Goal: Task Accomplishment & Management: Use online tool/utility

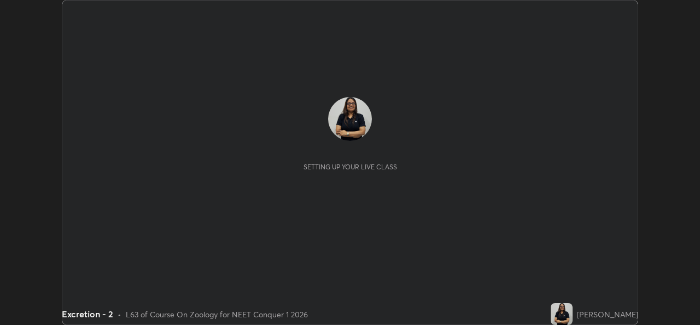
scroll to position [325, 700]
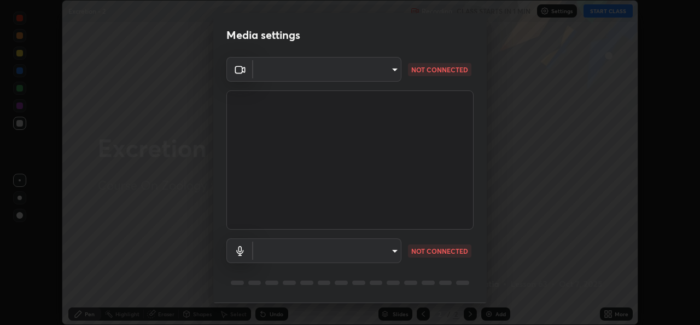
type input "a83bb134842fd6c46cae91b6313aa5efba961fee809e7364c6ef7c36ed00ea69"
type input "1096ec1564036cbcf0e9abd5aaef12808ae7e2dc0601459cd77712751889dd54"
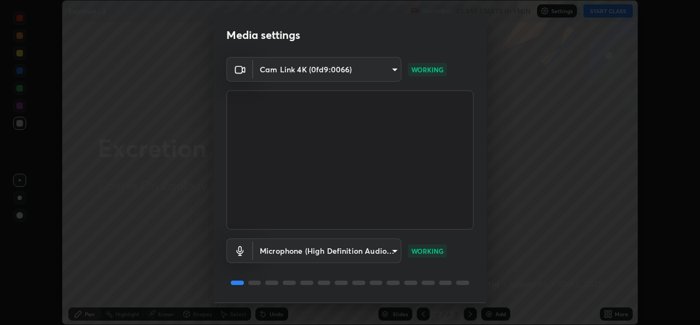
scroll to position [34, 0]
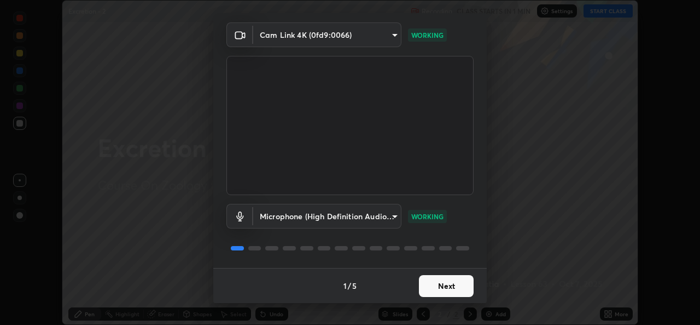
click at [432, 289] on button "Next" at bounding box center [446, 286] width 55 height 22
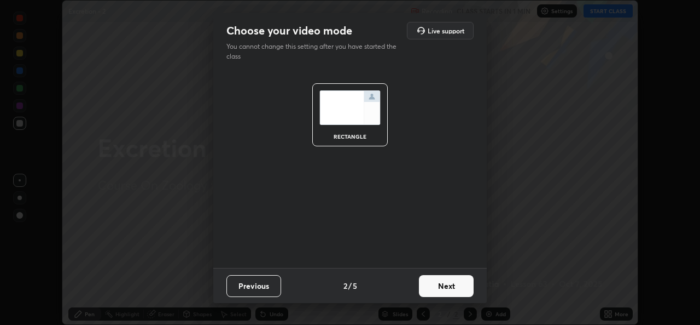
scroll to position [0, 0]
click at [439, 290] on button "Next" at bounding box center [446, 286] width 55 height 22
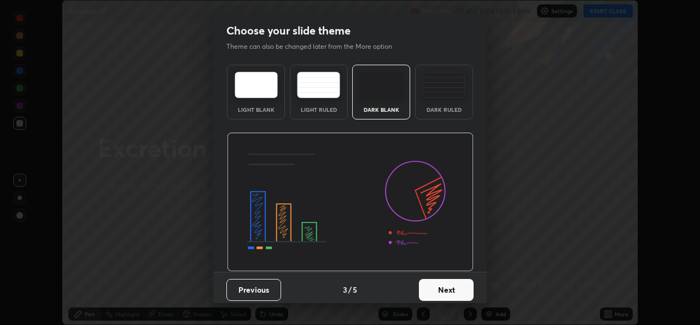
click at [445, 295] on button "Next" at bounding box center [446, 290] width 55 height 22
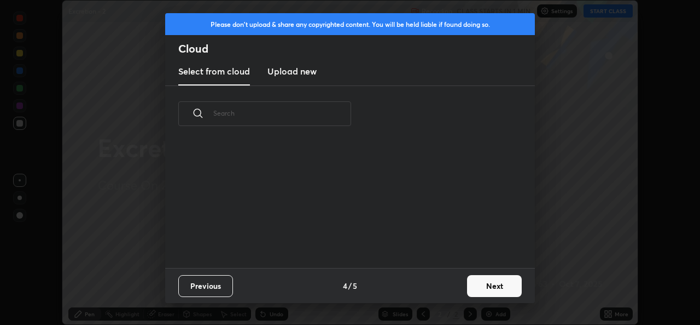
click at [476, 292] on button "Next" at bounding box center [494, 286] width 55 height 22
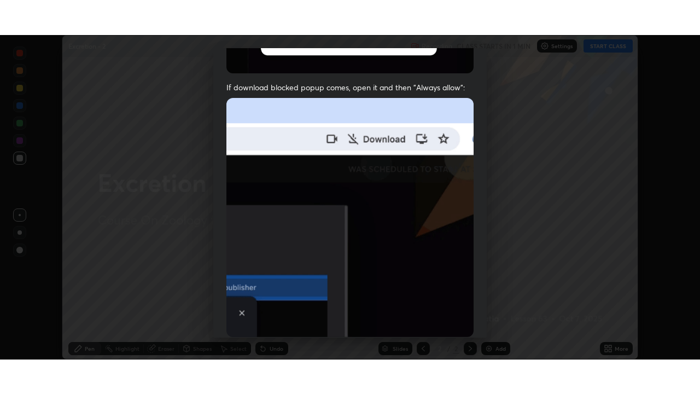
scroll to position [258, 0]
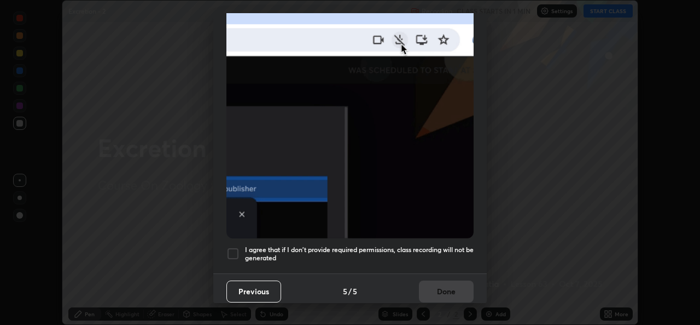
click at [231, 247] on div at bounding box center [233, 253] width 13 height 13
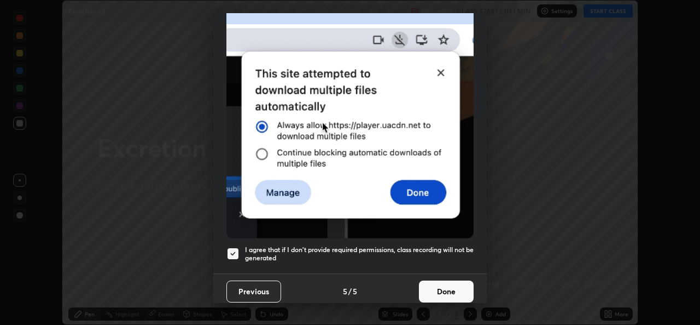
click at [439, 283] on button "Done" at bounding box center [446, 291] width 55 height 22
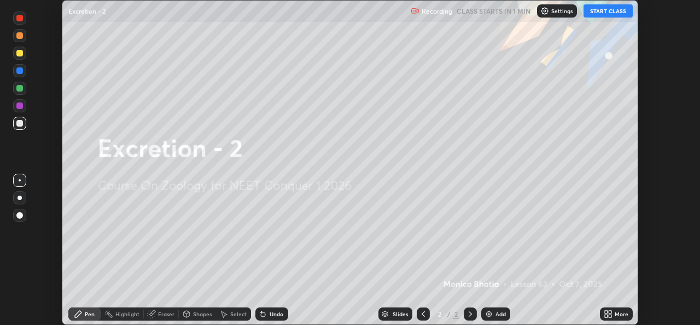
click at [599, 10] on button "START CLASS" at bounding box center [608, 10] width 49 height 13
click at [606, 315] on icon at bounding box center [606, 315] width 3 height 3
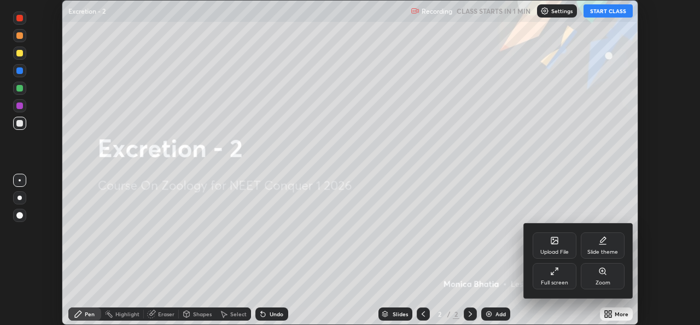
click at [554, 275] on icon at bounding box center [555, 271] width 9 height 9
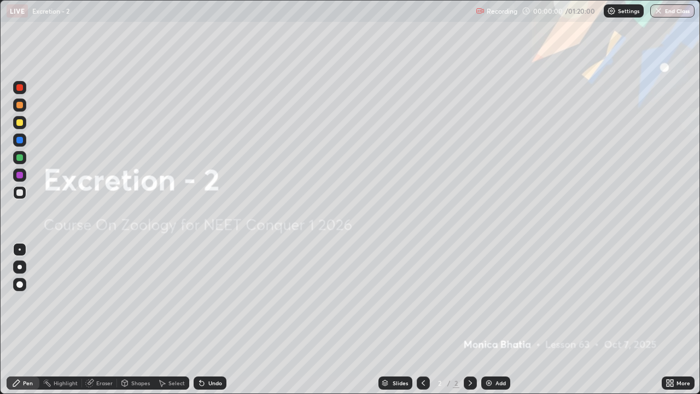
scroll to position [394, 700]
click at [496, 324] on div "Add" at bounding box center [501, 382] width 10 height 5
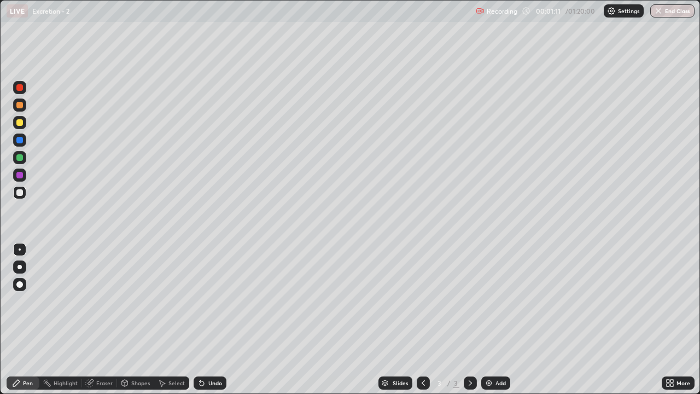
click at [20, 267] on div at bounding box center [20, 267] width 4 height 4
click at [20, 123] on div at bounding box center [19, 122] width 7 height 7
click at [137, 324] on div "Shapes" at bounding box center [140, 382] width 19 height 5
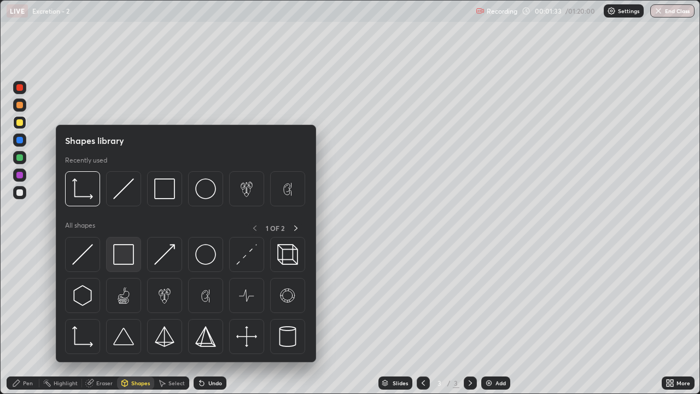
click at [116, 259] on img at bounding box center [123, 254] width 21 height 21
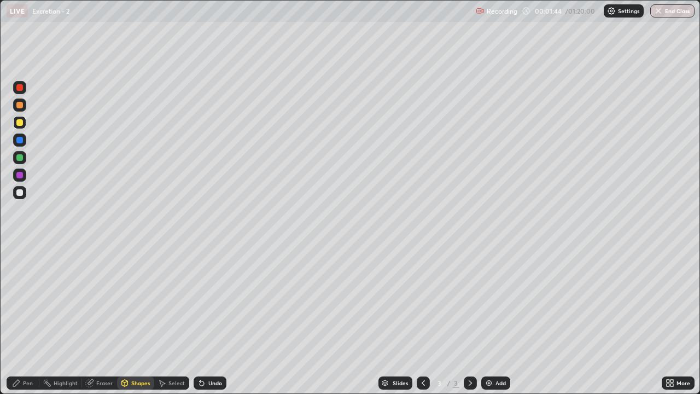
click at [18, 324] on icon at bounding box center [16, 383] width 7 height 7
click at [130, 324] on div "Shapes" at bounding box center [135, 383] width 37 height 13
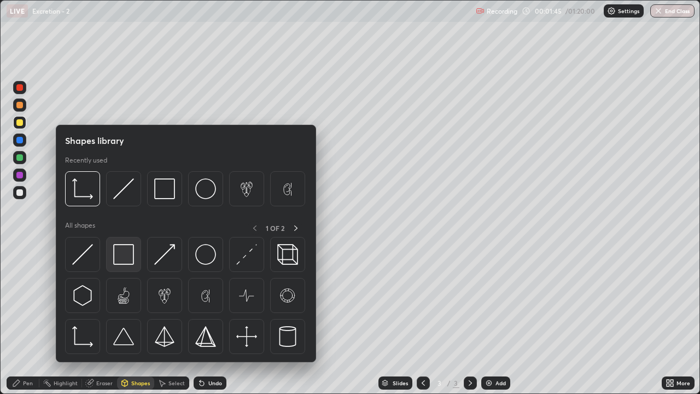
click at [129, 253] on img at bounding box center [123, 254] width 21 height 21
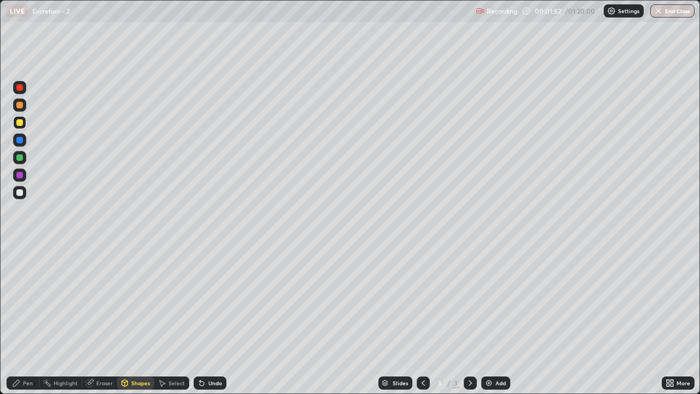
click at [172, 324] on div "Select" at bounding box center [177, 382] width 16 height 5
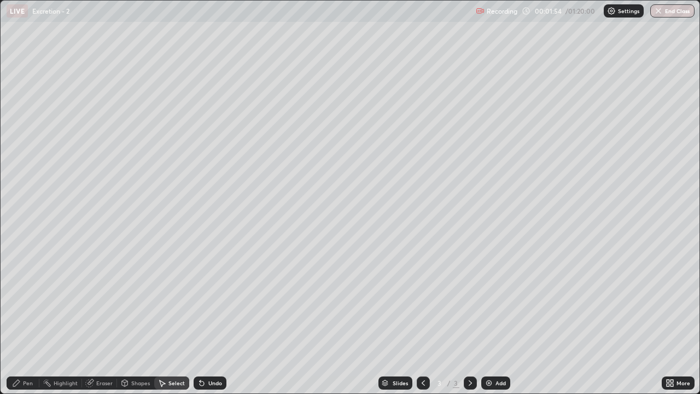
click at [135, 324] on div "Shapes" at bounding box center [140, 382] width 19 height 5
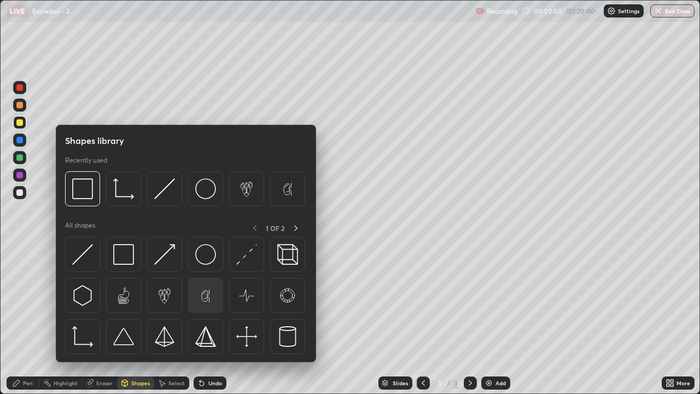
click at [206, 300] on img at bounding box center [205, 295] width 21 height 21
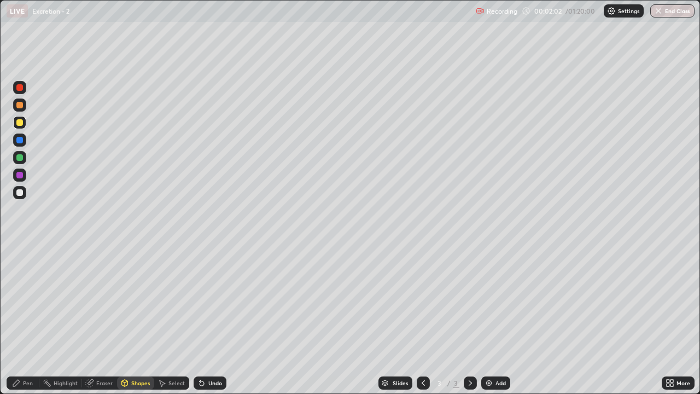
click at [20, 158] on div at bounding box center [19, 157] width 7 height 7
click at [22, 324] on div "Pen" at bounding box center [23, 383] width 33 height 13
click at [20, 198] on div at bounding box center [19, 192] width 13 height 13
click at [21, 174] on div at bounding box center [19, 175] width 7 height 7
click at [21, 91] on div at bounding box center [19, 87] width 13 height 13
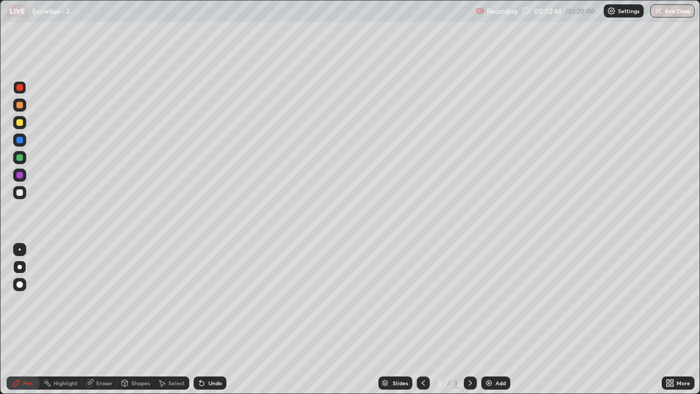
click at [21, 324] on div "Pen" at bounding box center [23, 383] width 33 height 13
click at [21, 192] on div at bounding box center [19, 192] width 7 height 7
click at [24, 86] on div at bounding box center [19, 87] width 13 height 13
click at [16, 140] on div at bounding box center [19, 140] width 7 height 7
click at [20, 88] on div at bounding box center [19, 87] width 7 height 7
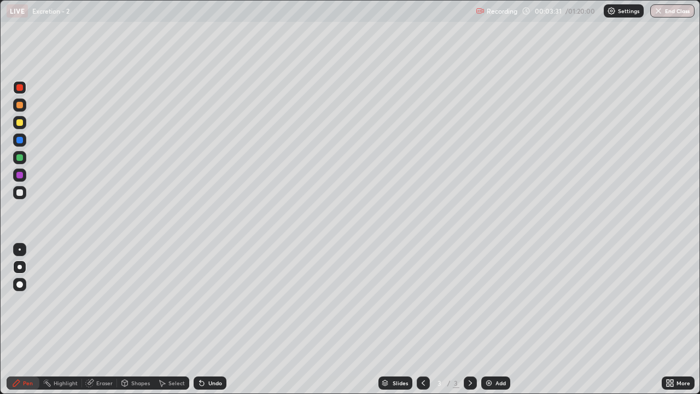
click at [104, 324] on div "Eraser" at bounding box center [104, 382] width 16 height 5
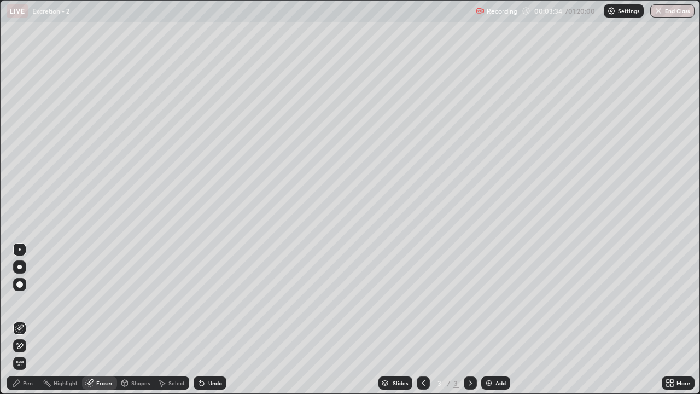
click at [20, 324] on icon at bounding box center [16, 383] width 9 height 9
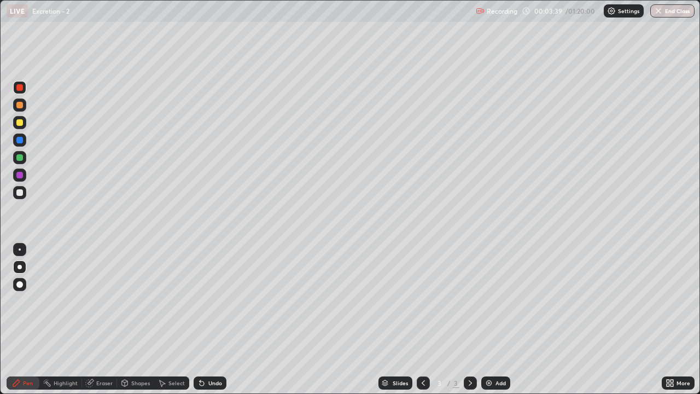
click at [99, 324] on div "Eraser" at bounding box center [104, 382] width 16 height 5
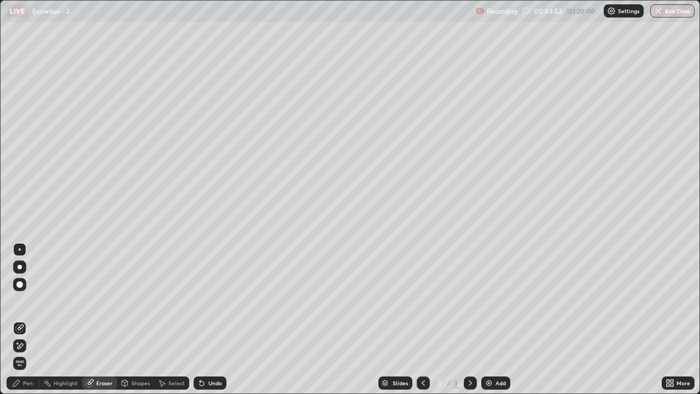
click at [28, 324] on div "Pen" at bounding box center [28, 382] width 10 height 5
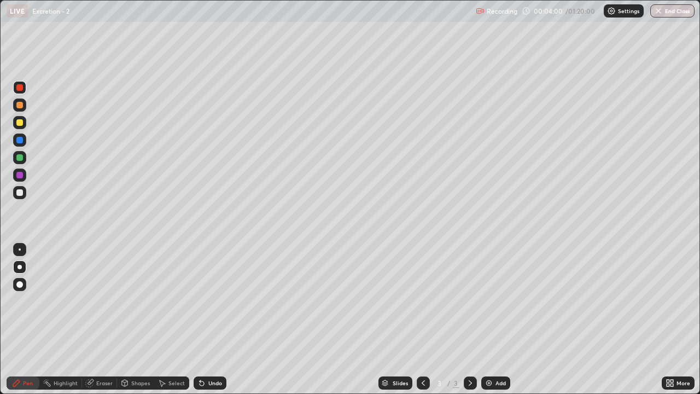
click at [21, 145] on div at bounding box center [19, 140] width 13 height 13
click at [20, 193] on div at bounding box center [19, 192] width 7 height 7
click at [496, 324] on div "Add" at bounding box center [501, 382] width 10 height 5
click at [22, 105] on div at bounding box center [19, 105] width 7 height 7
click at [20, 177] on div at bounding box center [19, 175] width 7 height 7
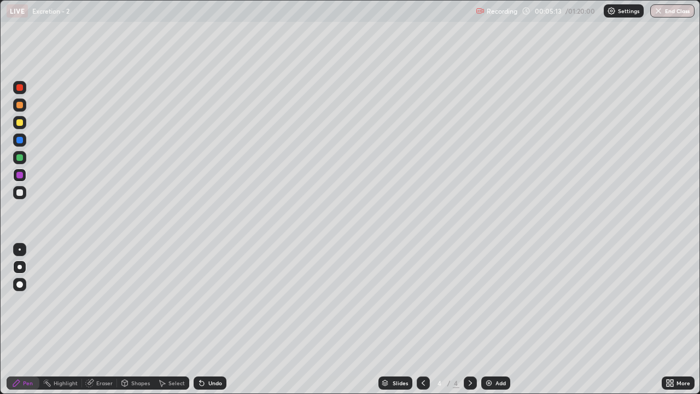
click at [15, 156] on div at bounding box center [19, 157] width 13 height 13
click at [139, 324] on div "Shapes" at bounding box center [140, 382] width 19 height 5
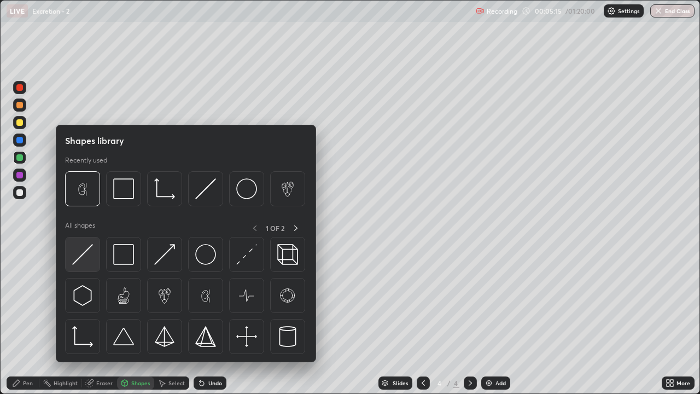
click at [90, 257] on img at bounding box center [82, 254] width 21 height 21
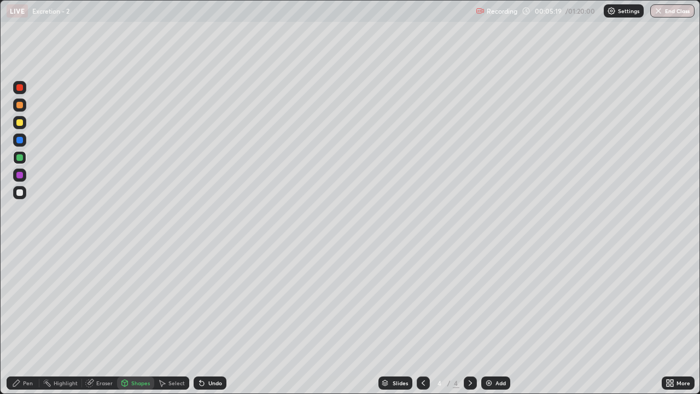
click at [14, 324] on icon at bounding box center [16, 383] width 7 height 7
click at [18, 120] on div at bounding box center [19, 122] width 7 height 7
click at [22, 141] on div at bounding box center [19, 140] width 7 height 7
click at [25, 125] on div at bounding box center [19, 122] width 13 height 13
click at [21, 141] on div at bounding box center [19, 140] width 7 height 7
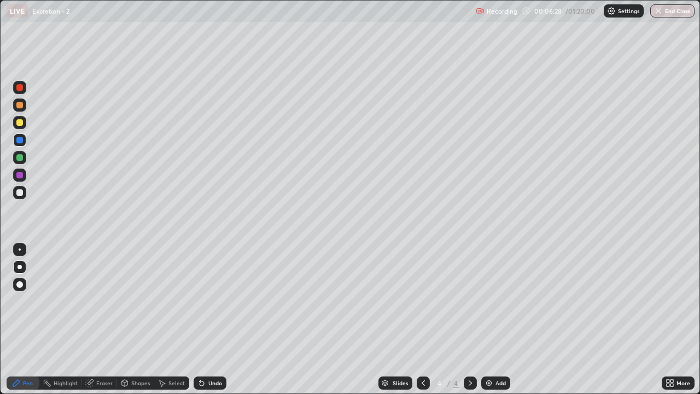
click at [21, 124] on div at bounding box center [19, 122] width 7 height 7
click at [100, 324] on div "Eraser" at bounding box center [104, 382] width 16 height 5
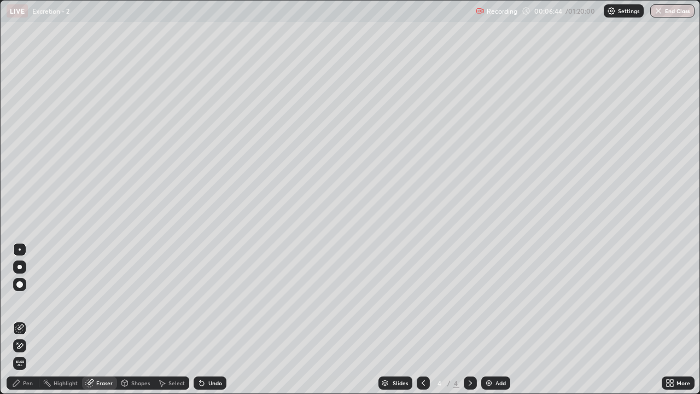
click at [27, 324] on div "Pen" at bounding box center [23, 383] width 33 height 13
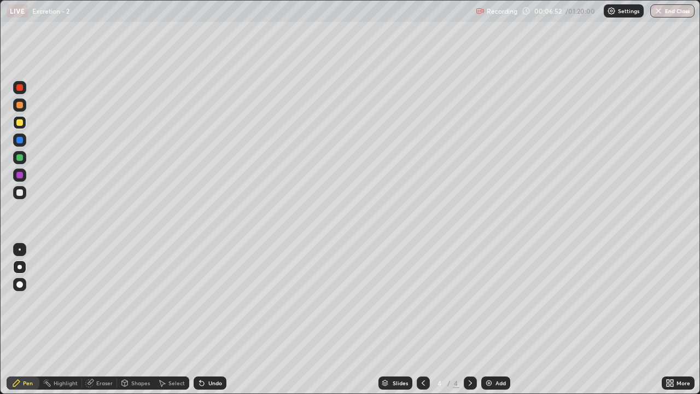
click at [20, 158] on div at bounding box center [19, 157] width 7 height 7
click at [421, 324] on icon at bounding box center [423, 383] width 9 height 9
click at [17, 139] on div at bounding box center [19, 140] width 7 height 7
click at [19, 88] on div at bounding box center [19, 87] width 7 height 7
click at [24, 144] on div at bounding box center [19, 140] width 13 height 13
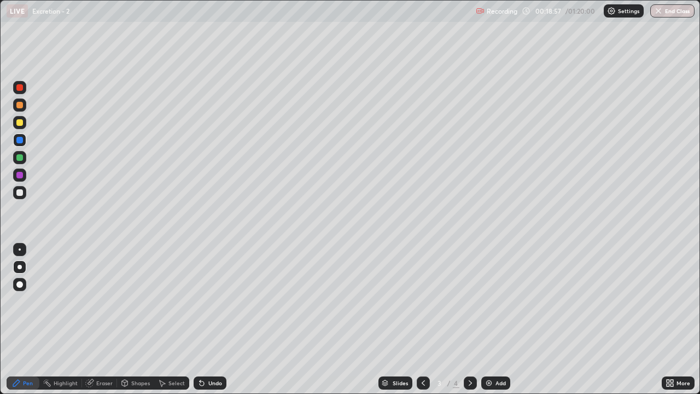
click at [21, 125] on div at bounding box center [19, 122] width 7 height 7
click at [18, 109] on div at bounding box center [19, 105] width 13 height 13
click at [470, 324] on icon at bounding box center [470, 383] width 9 height 9
click at [19, 193] on div at bounding box center [19, 192] width 7 height 7
click at [425, 324] on icon at bounding box center [423, 383] width 9 height 9
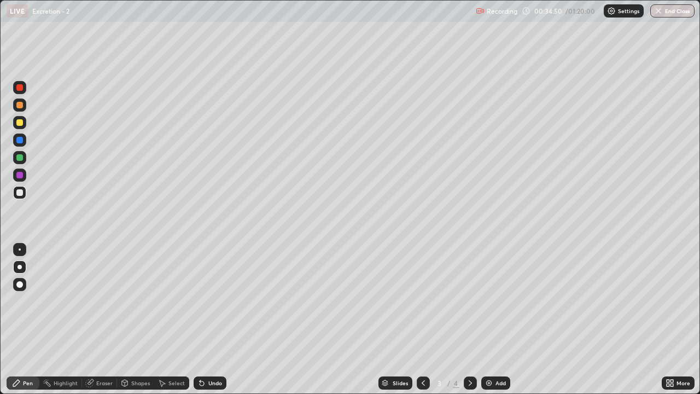
click at [422, 324] on icon at bounding box center [423, 383] width 9 height 9
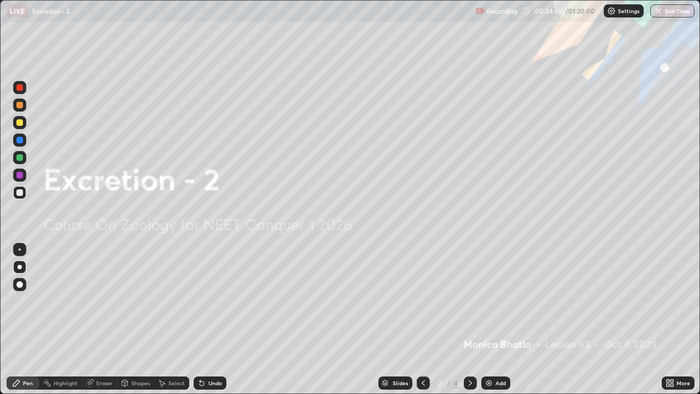
click at [469, 324] on icon at bounding box center [470, 383] width 9 height 9
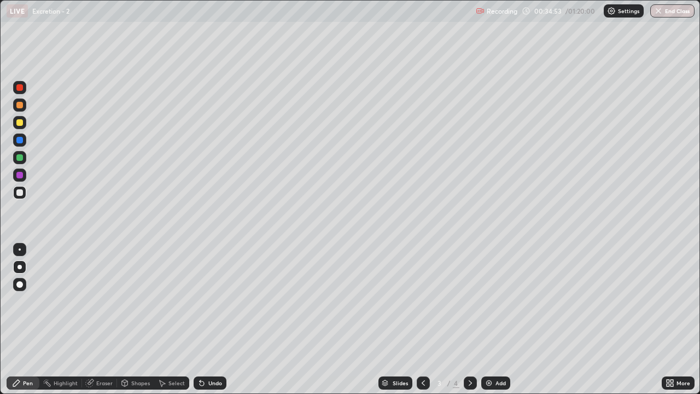
click at [422, 324] on icon at bounding box center [423, 383] width 9 height 9
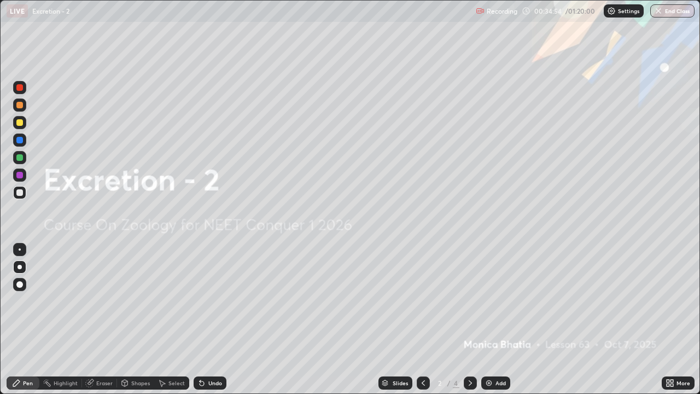
click at [468, 324] on div at bounding box center [470, 383] width 13 height 13
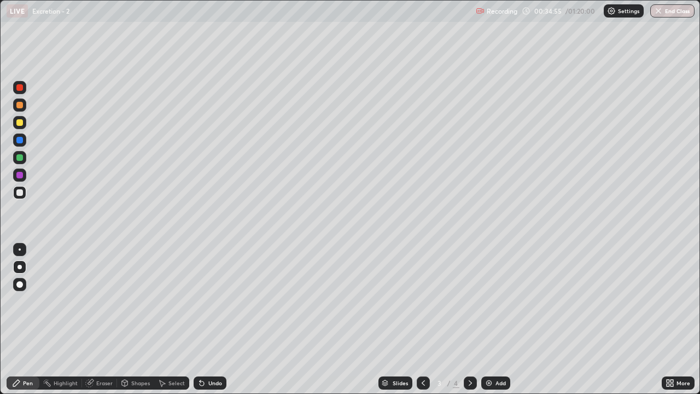
click at [469, 324] on icon at bounding box center [470, 382] width 3 height 5
click at [424, 324] on icon at bounding box center [423, 382] width 3 height 5
click at [100, 324] on div "Eraser" at bounding box center [104, 382] width 16 height 5
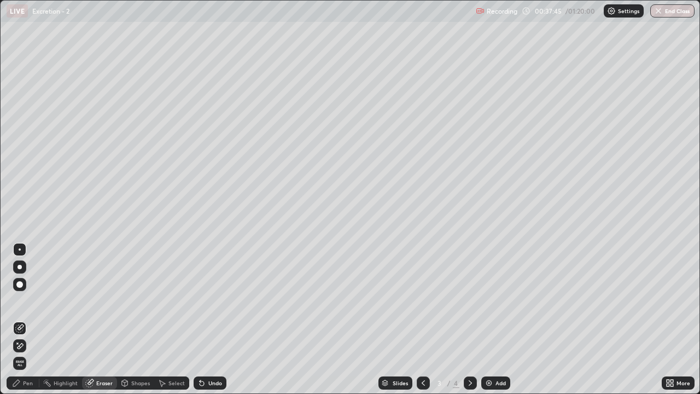
click at [26, 324] on div "Pen" at bounding box center [23, 383] width 33 height 13
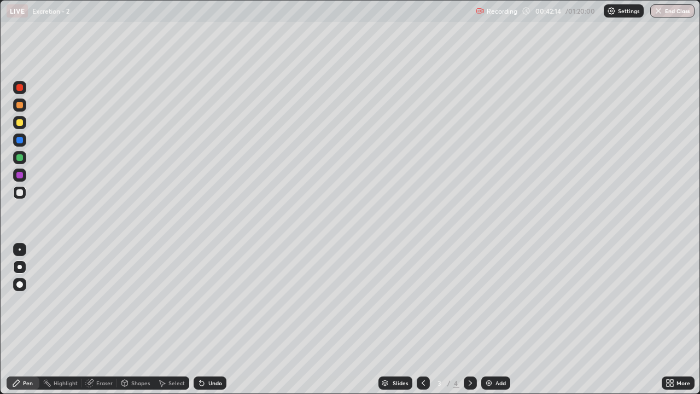
click at [98, 324] on div "Eraser" at bounding box center [99, 383] width 35 height 13
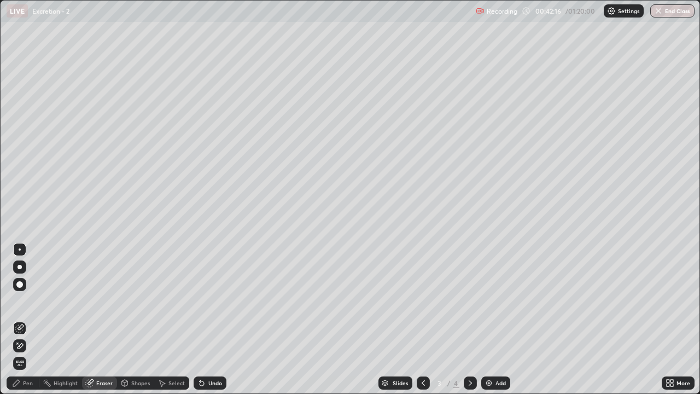
click at [20, 324] on icon at bounding box center [16, 383] width 9 height 9
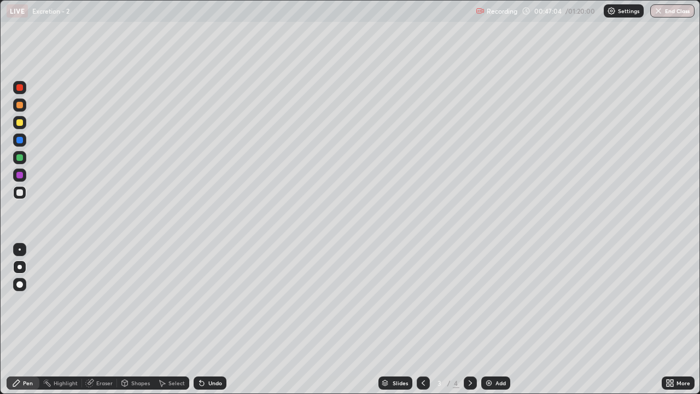
click at [468, 324] on icon at bounding box center [470, 383] width 9 height 9
click at [500, 324] on div "Add" at bounding box center [501, 382] width 10 height 5
click at [18, 180] on div at bounding box center [19, 175] width 13 height 13
click at [427, 324] on div at bounding box center [423, 383] width 13 height 13
click at [18, 105] on div at bounding box center [19, 105] width 7 height 7
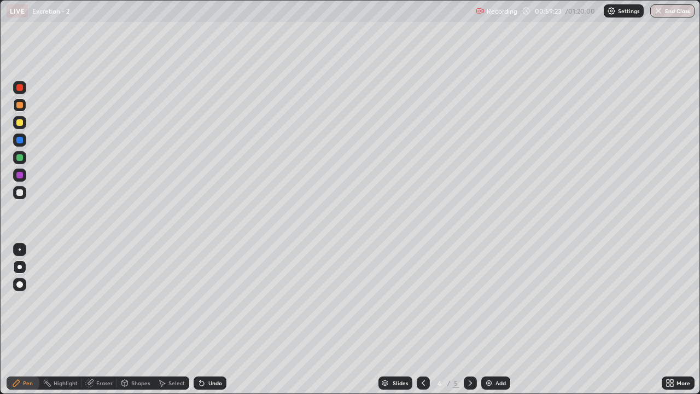
click at [470, 324] on icon at bounding box center [470, 383] width 9 height 9
click at [498, 324] on div "Add" at bounding box center [501, 382] width 10 height 5
click at [136, 324] on div "Shapes" at bounding box center [140, 382] width 19 height 5
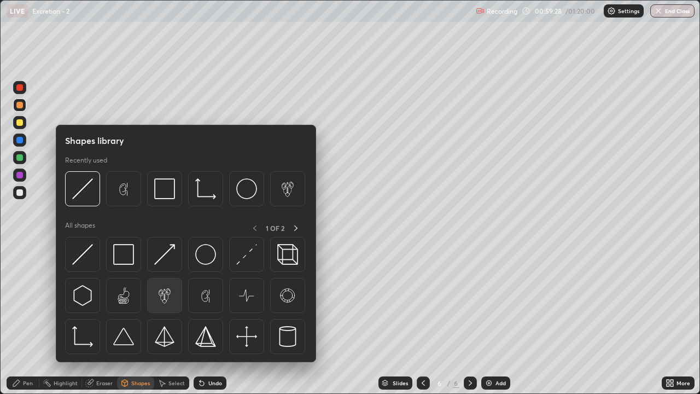
click at [167, 302] on img at bounding box center [164, 295] width 21 height 21
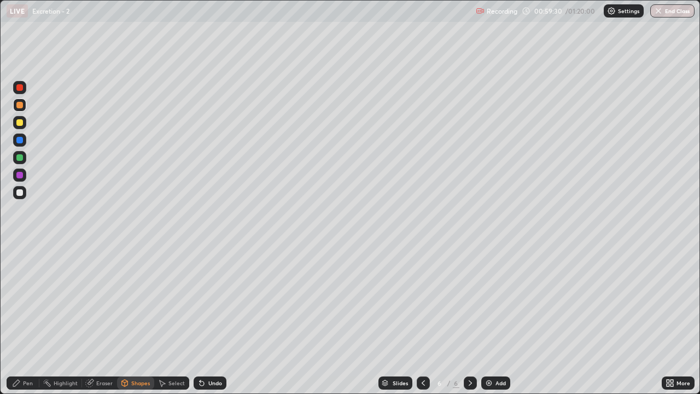
click at [20, 124] on div at bounding box center [19, 122] width 7 height 7
click at [21, 194] on div at bounding box center [19, 192] width 7 height 7
click at [15, 324] on icon at bounding box center [16, 383] width 7 height 7
click at [21, 175] on div at bounding box center [19, 175] width 7 height 7
click at [19, 192] on div at bounding box center [19, 192] width 7 height 7
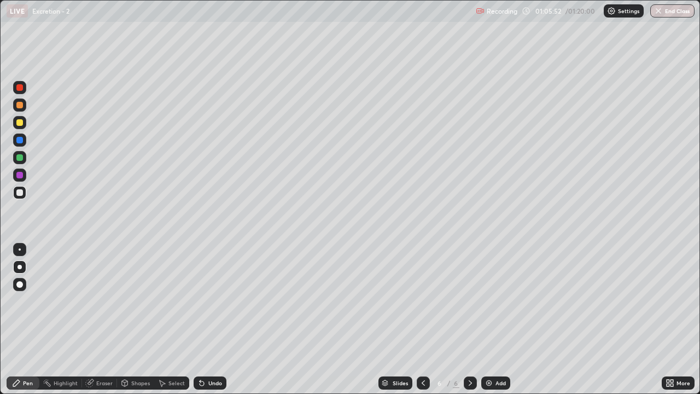
click at [20, 162] on div at bounding box center [19, 157] width 13 height 13
click at [18, 198] on div at bounding box center [19, 192] width 13 height 13
click at [501, 324] on div "Add" at bounding box center [501, 382] width 10 height 5
click at [22, 120] on div at bounding box center [19, 122] width 7 height 7
click at [19, 181] on div at bounding box center [19, 175] width 13 height 13
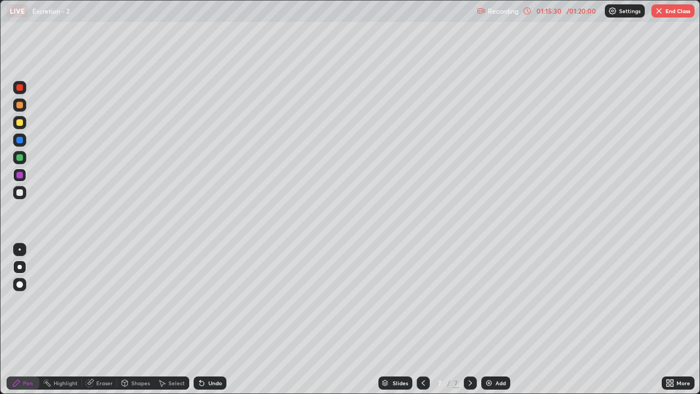
click at [417, 324] on div at bounding box center [423, 383] width 13 height 13
click at [677, 9] on button "End Class" at bounding box center [673, 10] width 43 height 13
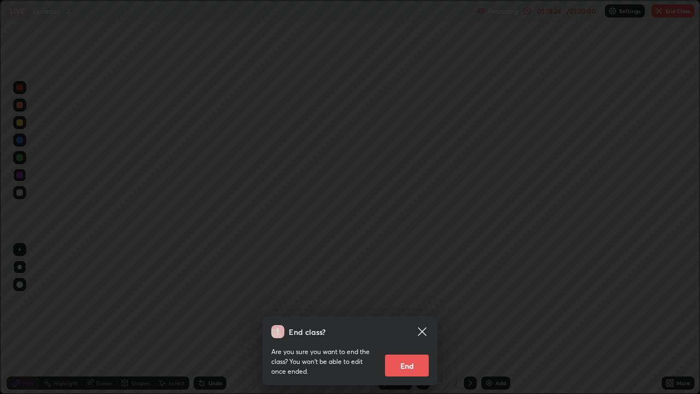
click at [416, 324] on button "End" at bounding box center [407, 366] width 44 height 22
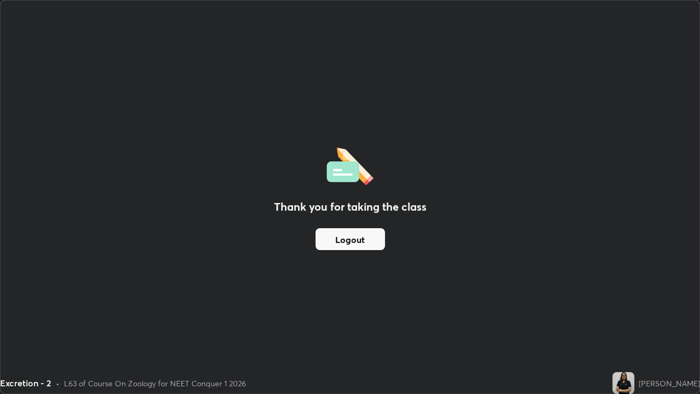
click at [370, 241] on button "Logout" at bounding box center [350, 239] width 69 height 22
